Goal: Task Accomplishment & Management: Manage account settings

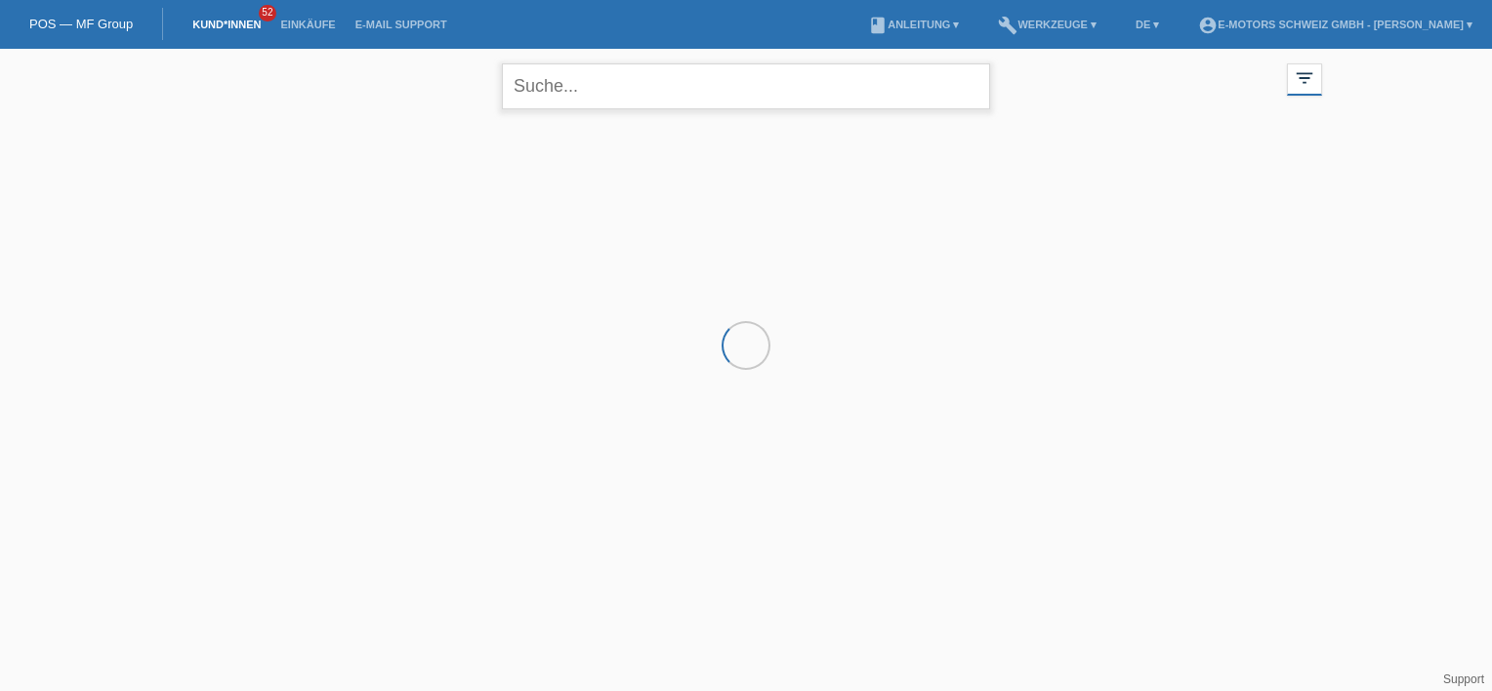
click at [628, 86] on input "text" at bounding box center [746, 86] width 488 height 46
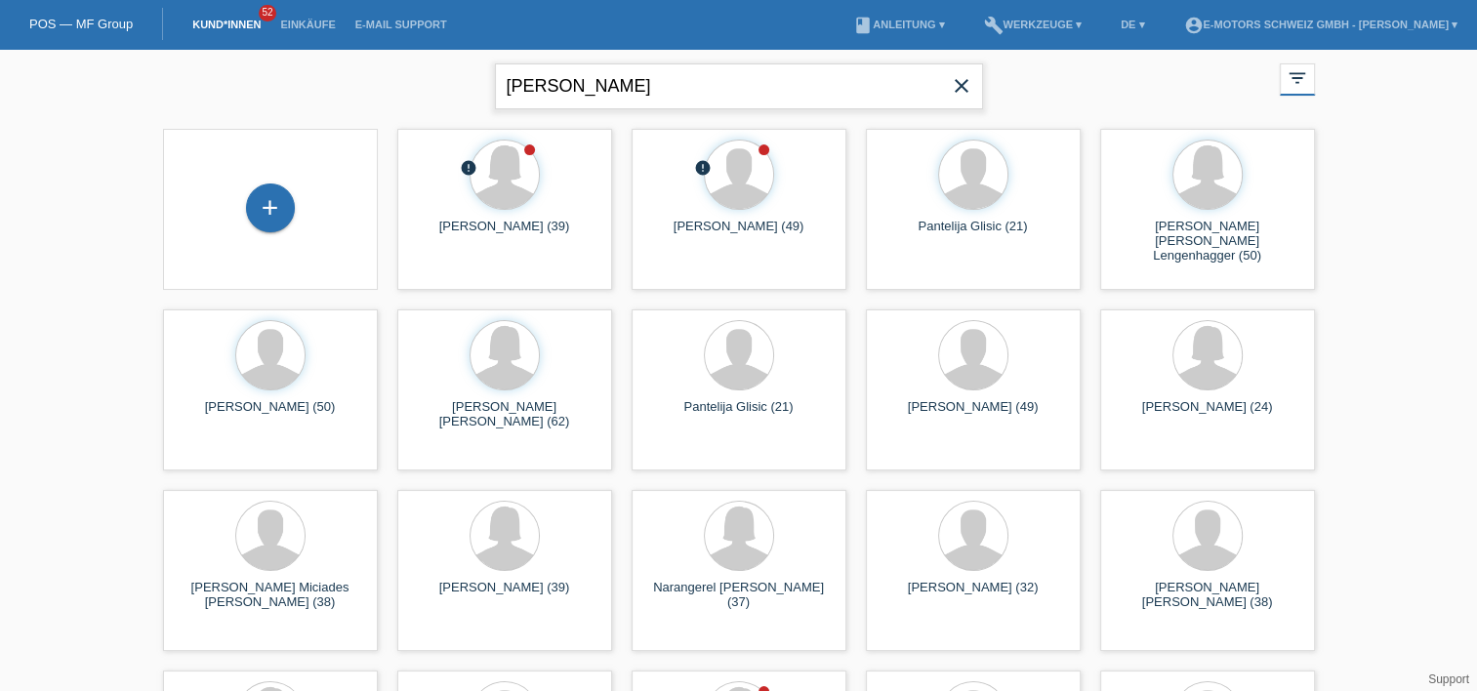
type input "ananthan"
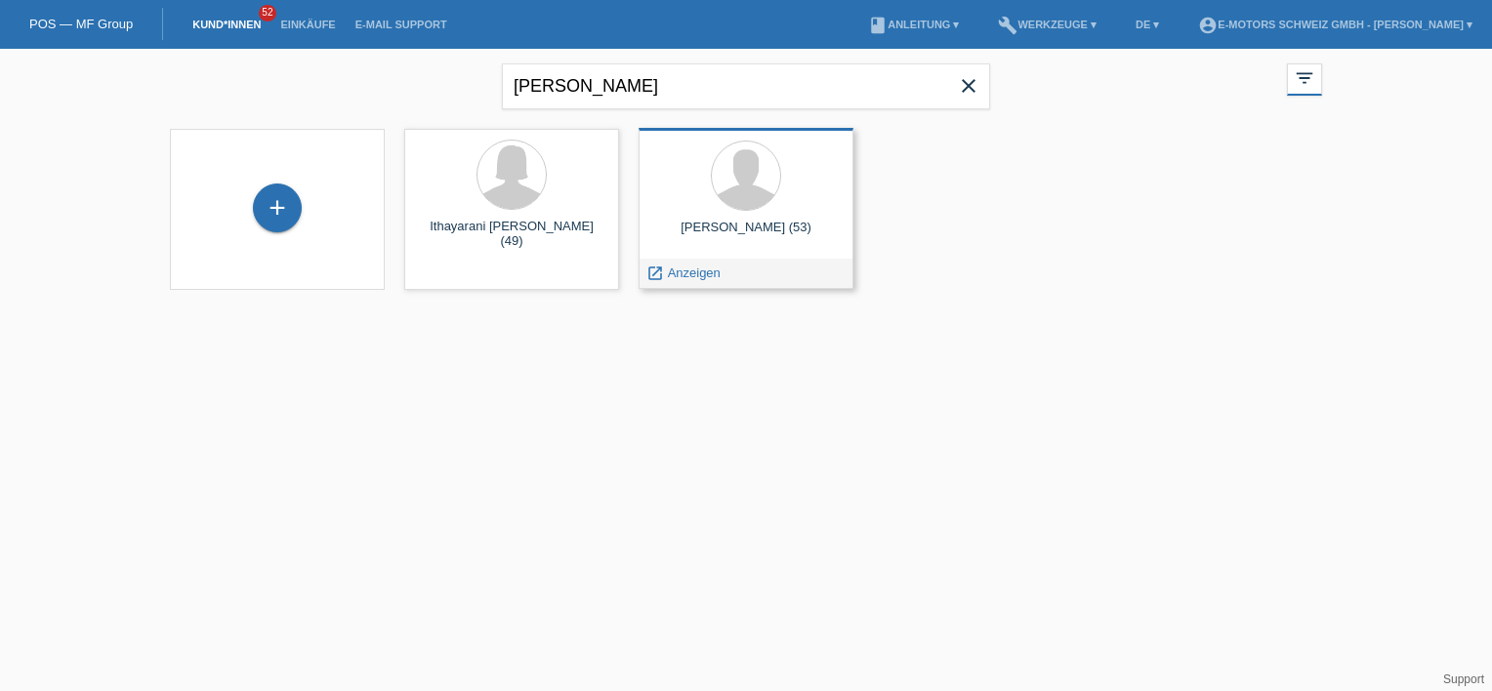
click at [758, 231] on div "Nagaratnam Ananthan (53)" at bounding box center [746, 235] width 184 height 31
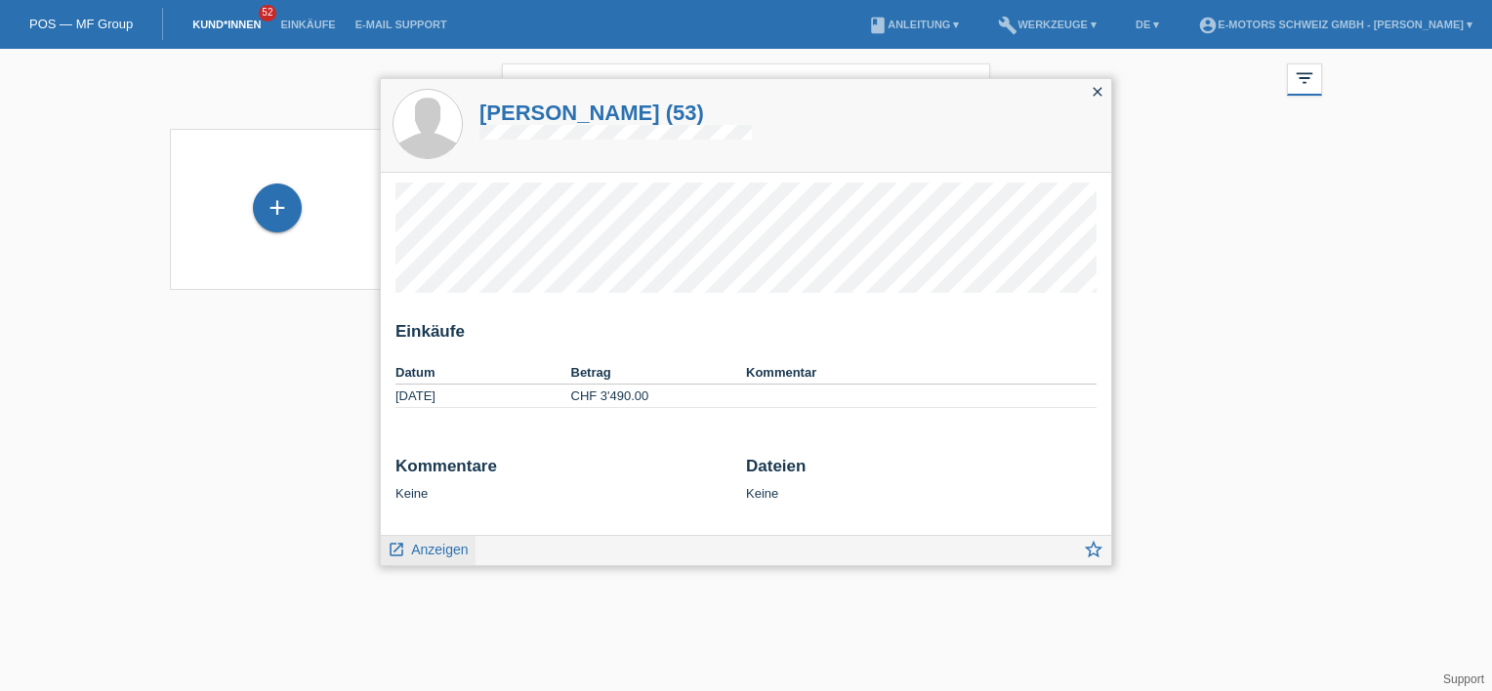
click at [431, 553] on span "Anzeigen" at bounding box center [439, 550] width 57 height 16
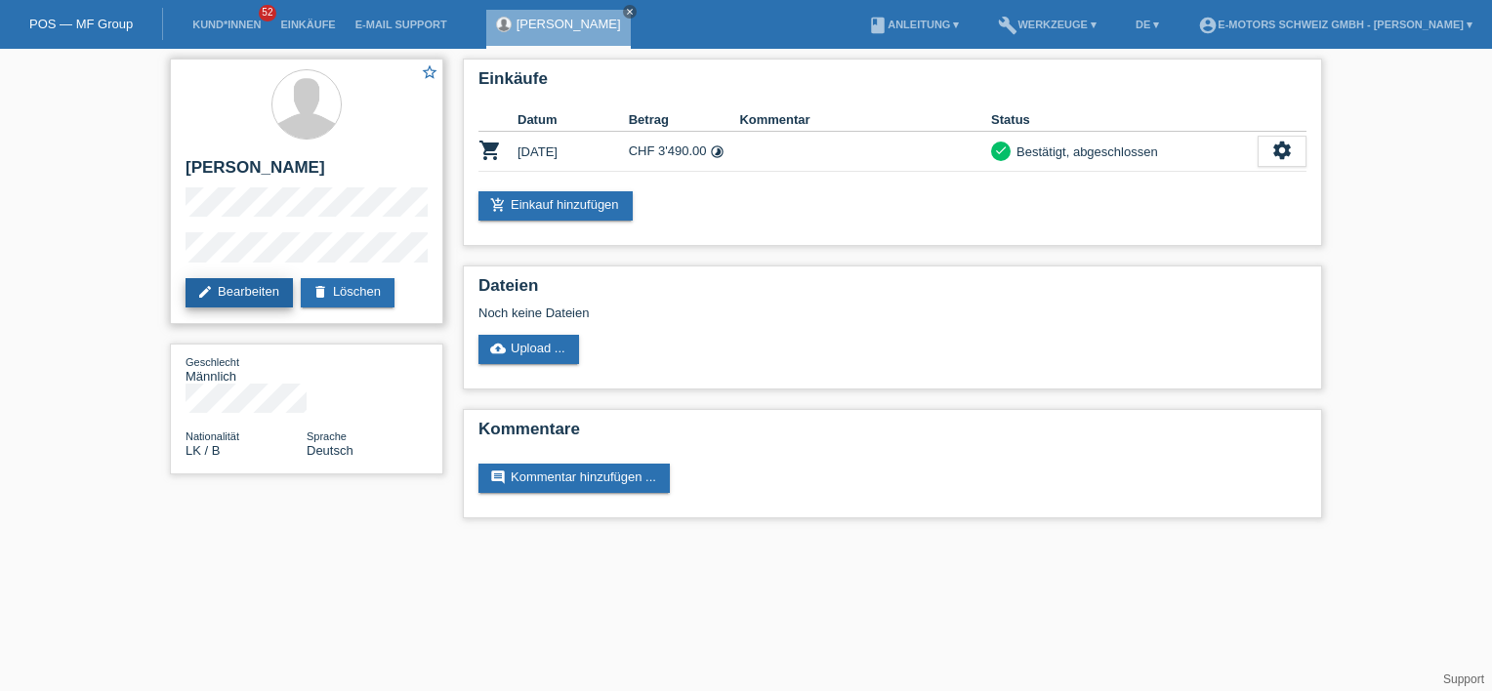
click at [215, 295] on link "edit Bearbeiten" at bounding box center [238, 292] width 107 height 29
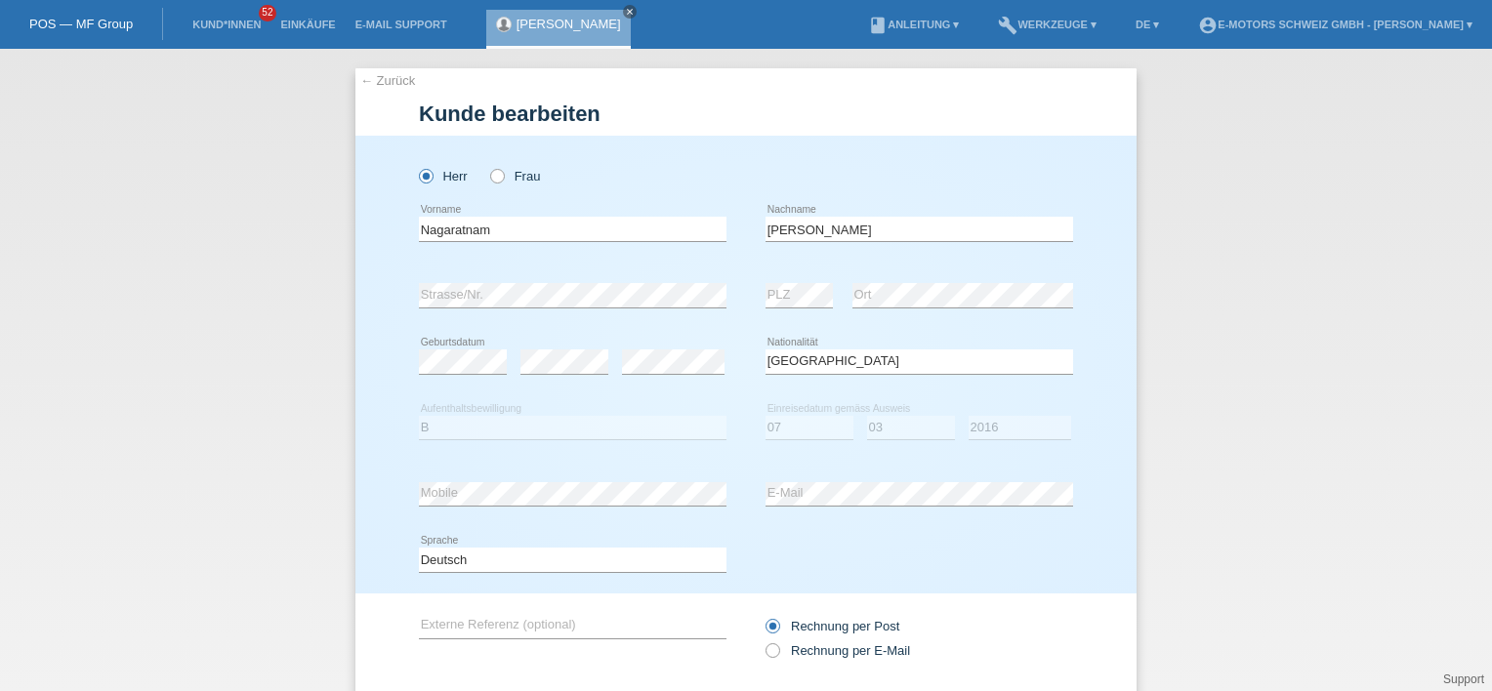
select select "LK"
select select "B"
select select "07"
select select "03"
select select "2016"
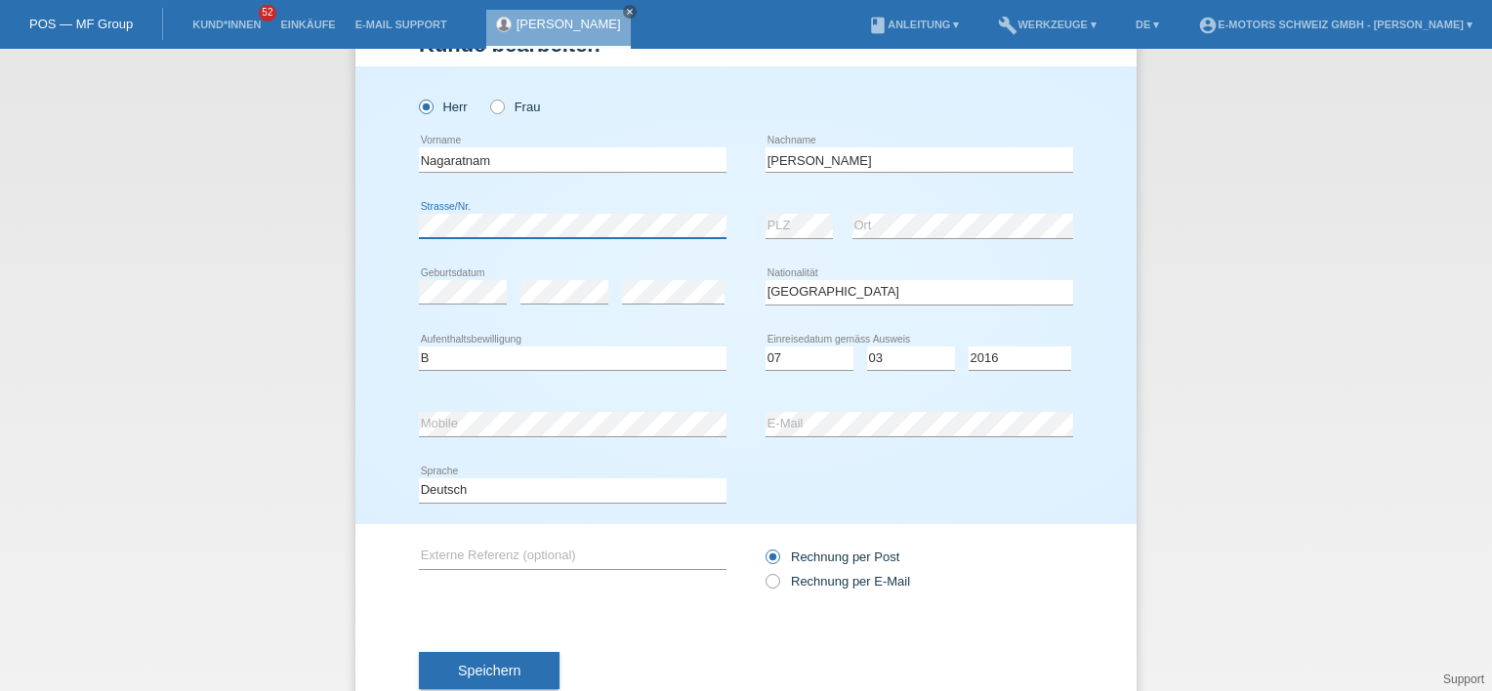
scroll to position [124, 0]
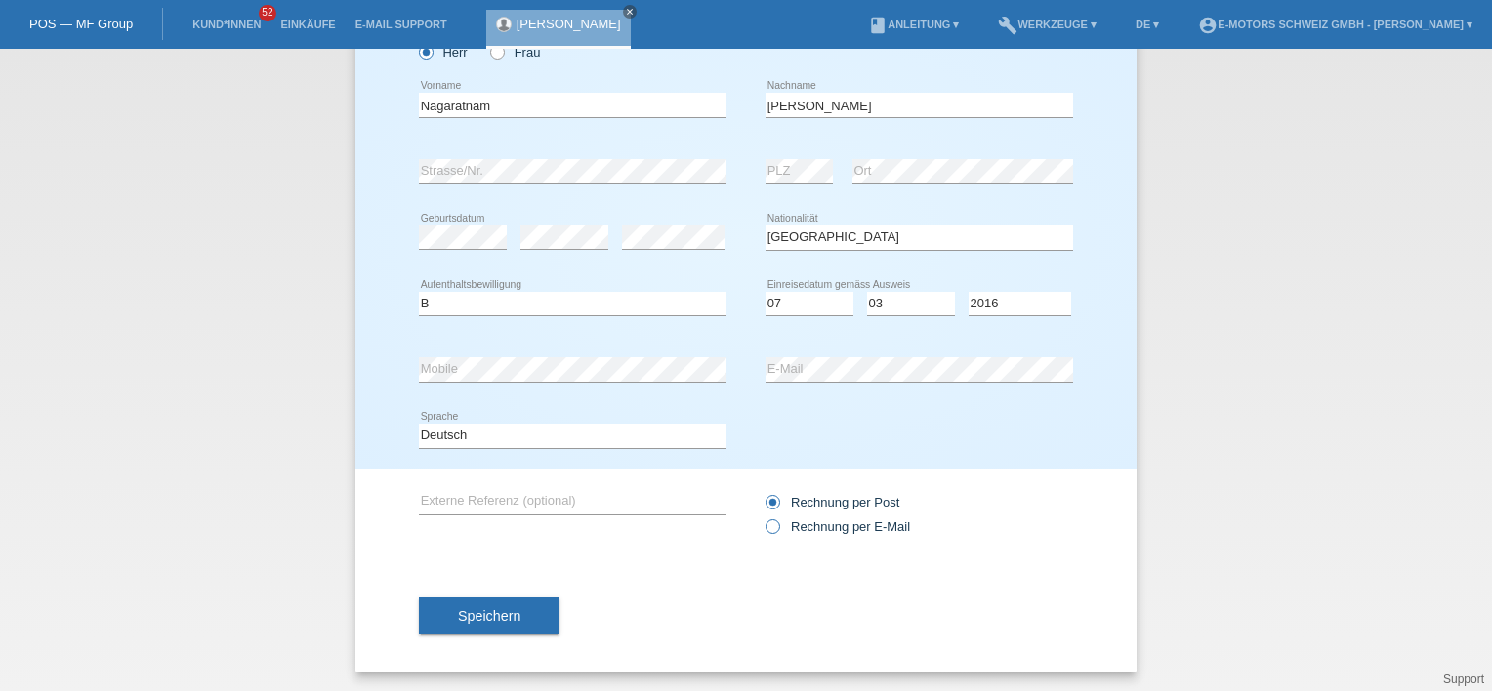
click at [785, 528] on label "Rechnung per E-Mail" at bounding box center [837, 526] width 144 height 15
click at [778, 528] on input "Rechnung per E-Mail" at bounding box center [771, 531] width 13 height 24
radio input "true"
click at [458, 620] on span "Speichern" at bounding box center [489, 616] width 62 height 16
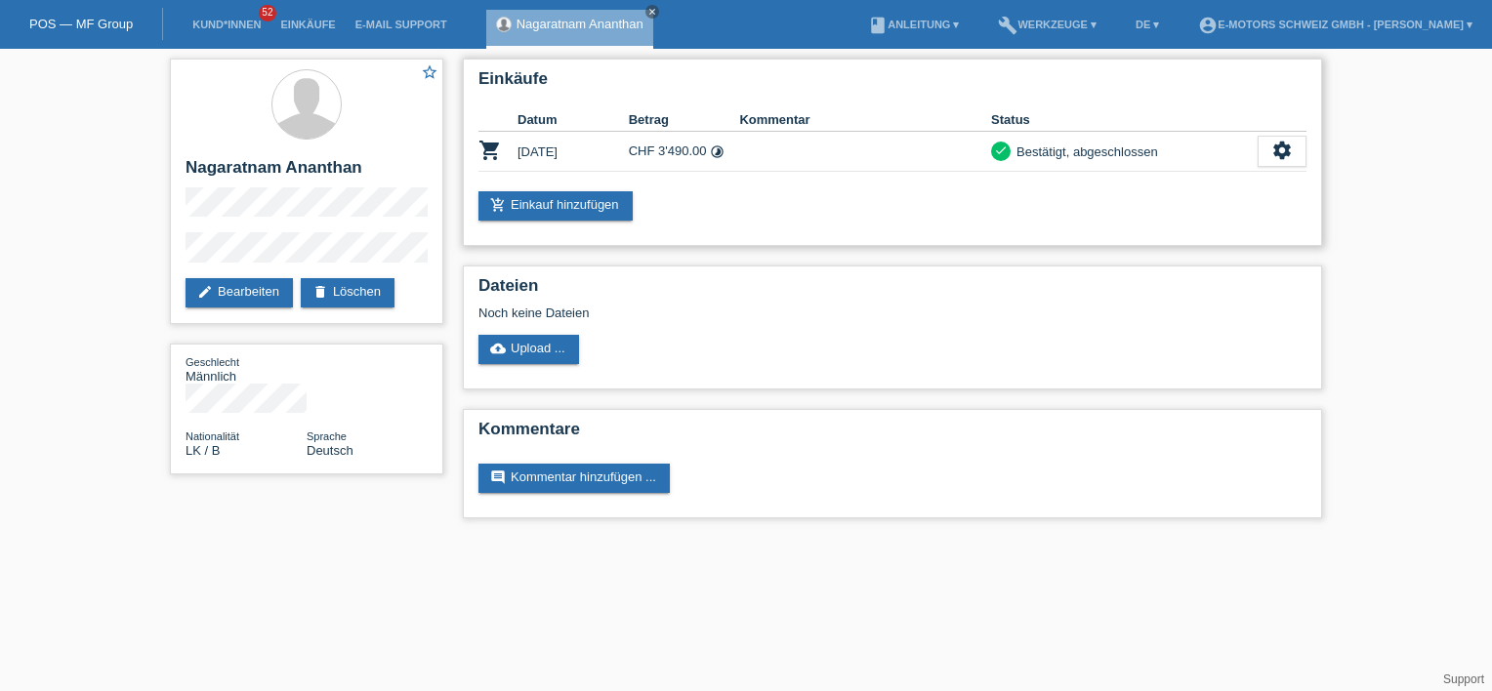
click at [1070, 231] on div "Einkäufe Datum Betrag Kommentar Status shopping_cart [DATE] CHF 3'490.00 timela…" at bounding box center [892, 152] width 859 height 187
click at [176, 144] on div "star_border Nagaratnam Ananthan edit Bearbeiten delete Löschen" at bounding box center [306, 192] width 273 height 266
click at [1462, 685] on div "Support" at bounding box center [1463, 679] width 41 height 15
click at [1462, 681] on link "Support" at bounding box center [1463, 680] width 41 height 14
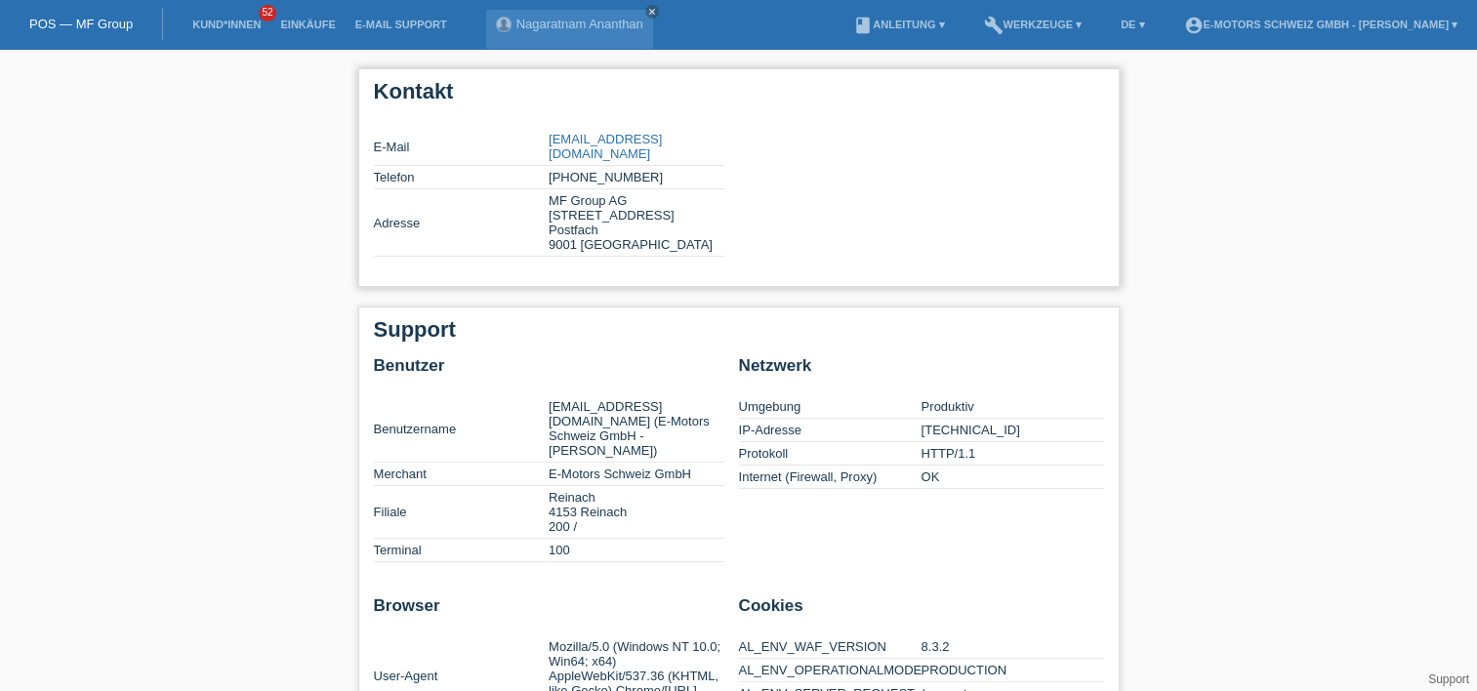
click at [617, 144] on link "[EMAIL_ADDRESS][DOMAIN_NAME]" at bounding box center [605, 146] width 113 height 29
drag, startPoint x: 689, startPoint y: 129, endPoint x: 535, endPoint y: 137, distance: 154.4
click at [535, 137] on tr "E-Mail [EMAIL_ADDRESS][DOMAIN_NAME]" at bounding box center [549, 147] width 350 height 38
copy tr "[EMAIL_ADDRESS][DOMAIN_NAME]"
